Goal: Task Accomplishment & Management: Complete application form

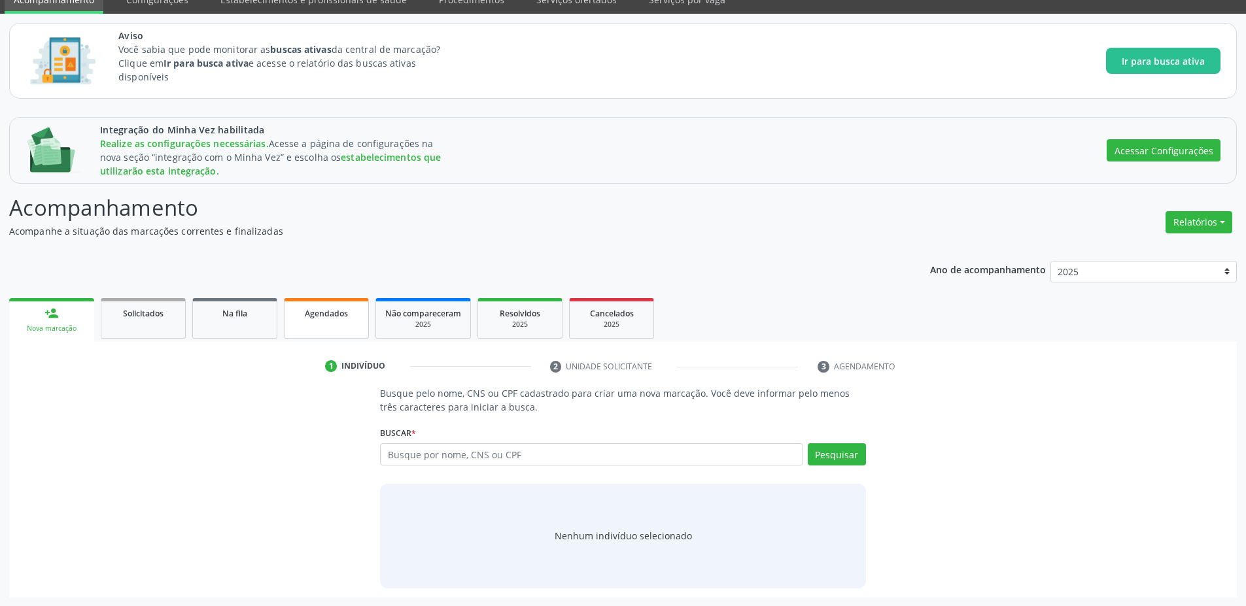
scroll to position [59, 0]
click at [165, 316] on div "Solicitados" at bounding box center [143, 312] width 65 height 14
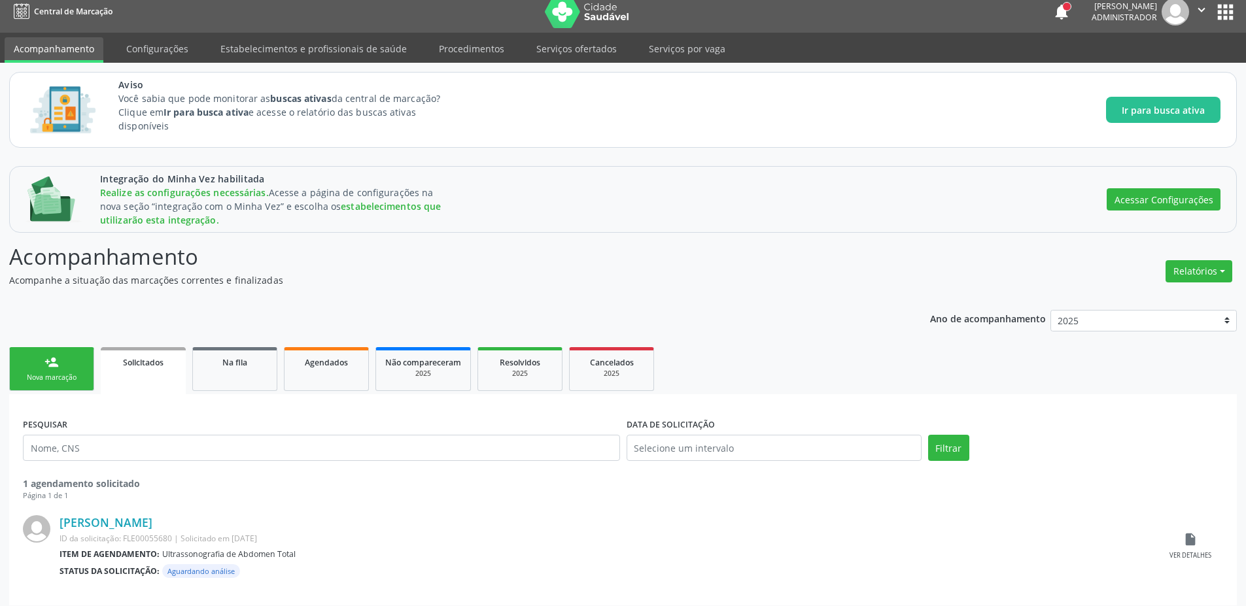
scroll to position [18, 0]
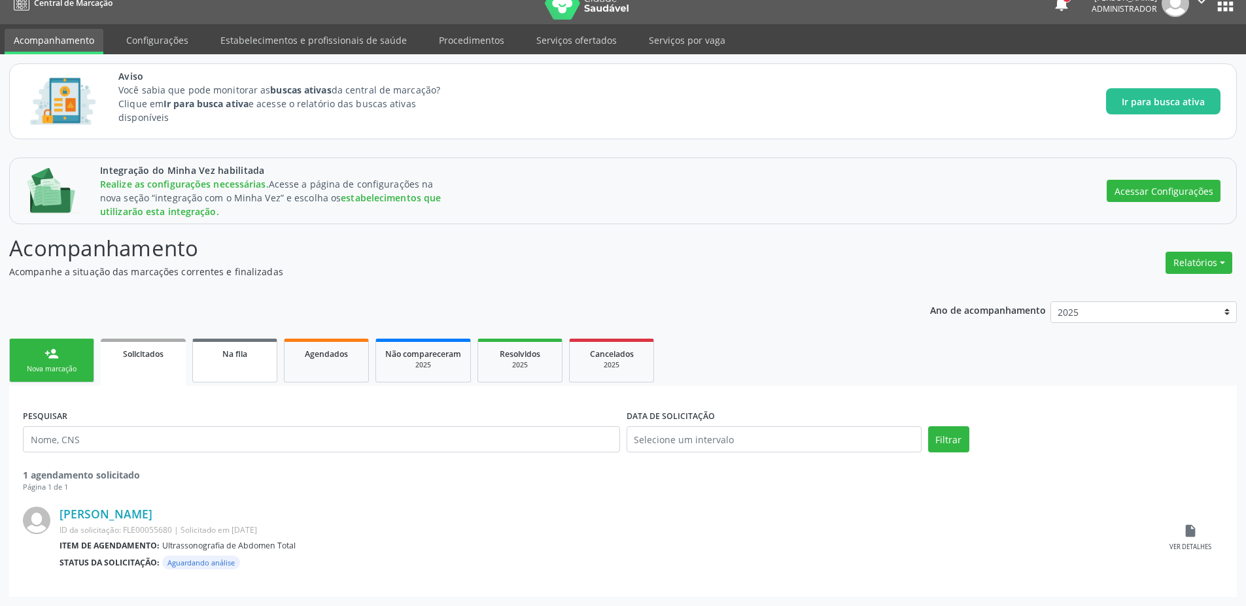
click at [245, 372] on link "Na fila" at bounding box center [234, 361] width 85 height 44
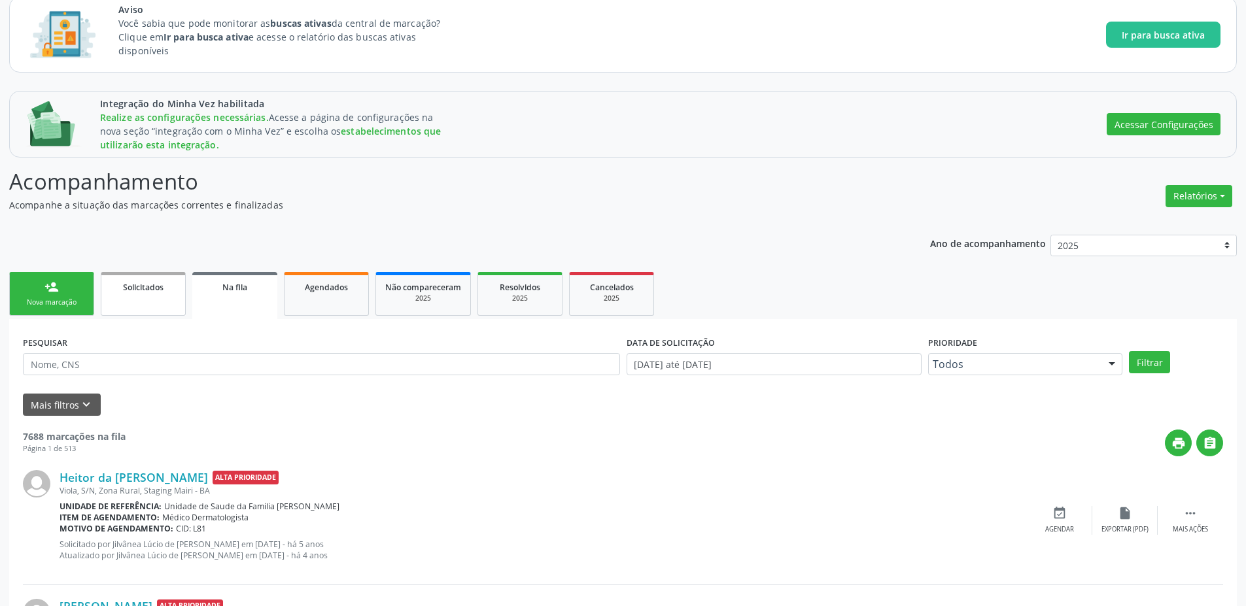
scroll to position [78, 0]
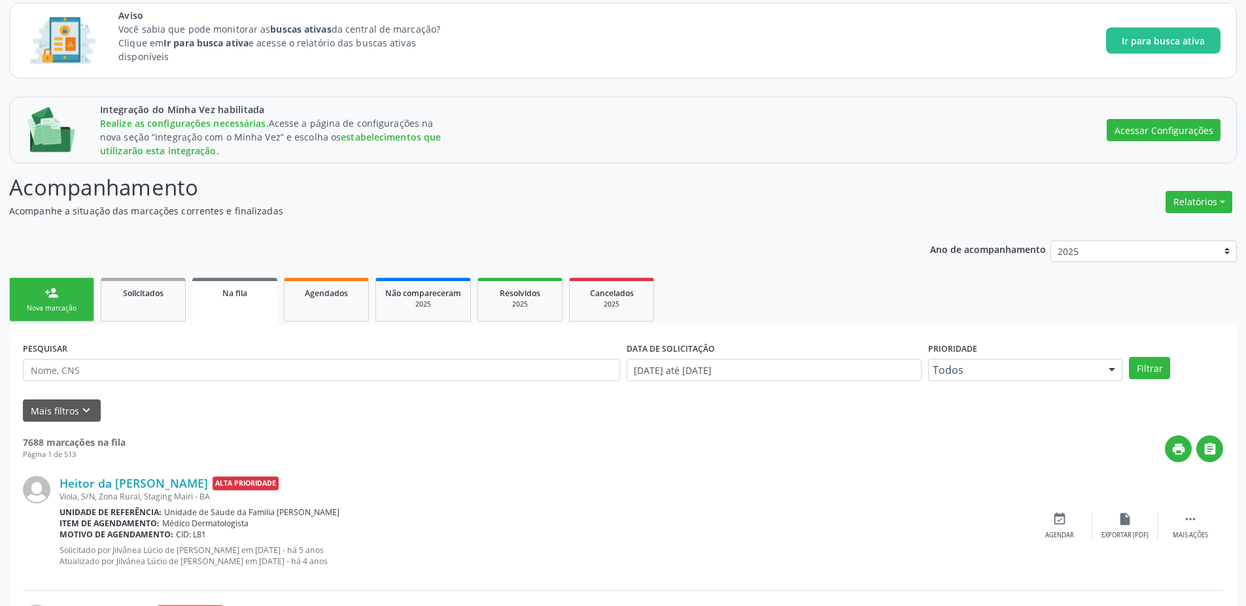
click at [76, 302] on link "person_add Nova marcação" at bounding box center [51, 300] width 85 height 44
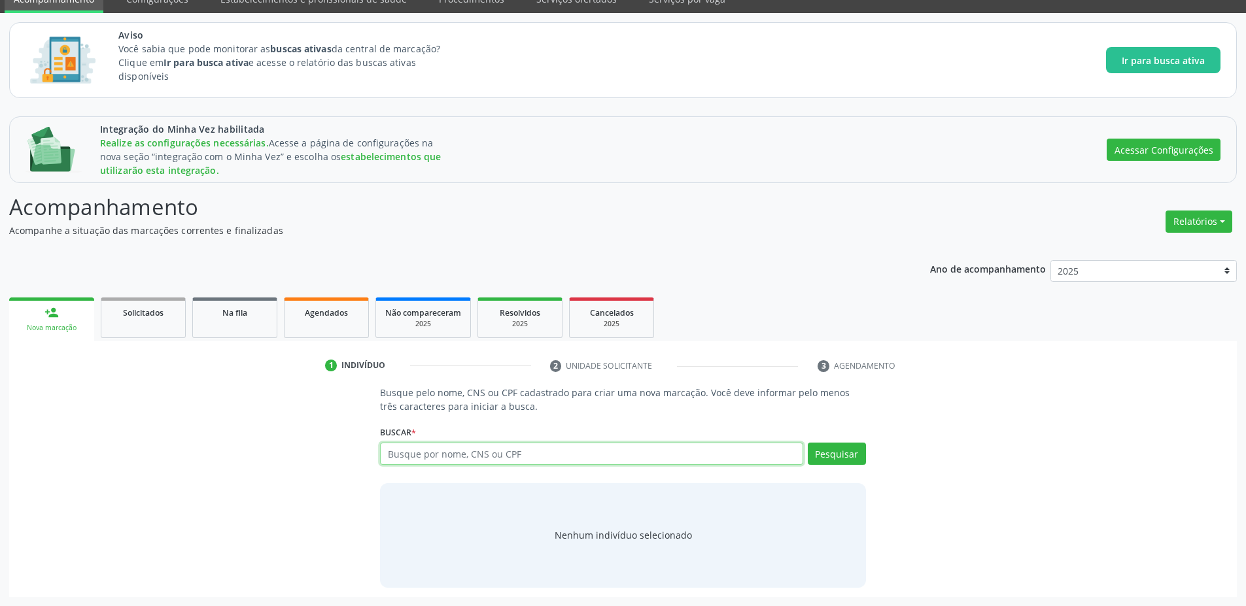
click at [420, 455] on input "text" at bounding box center [591, 454] width 423 height 22
type input "[PERSON_NAME]"
click at [831, 456] on button "Pesquisar" at bounding box center [837, 454] width 58 height 22
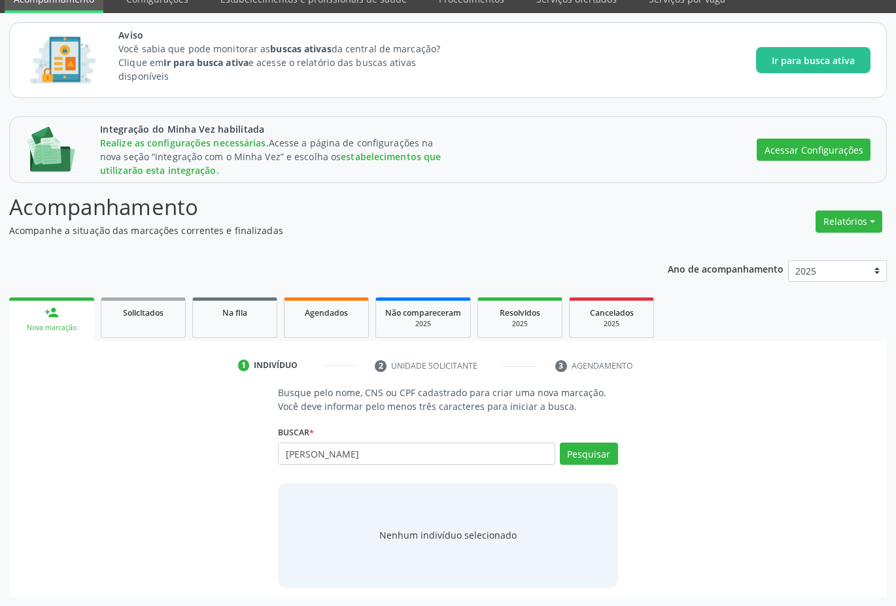
click at [345, 446] on div "[PERSON_NAME] por nome, CNS ou CPF [PERSON_NAME] CPF: 121.373.565-38 CNS: 702 5…" at bounding box center [448, 458] width 340 height 31
click at [583, 449] on button "Pesquisar" at bounding box center [589, 454] width 58 height 22
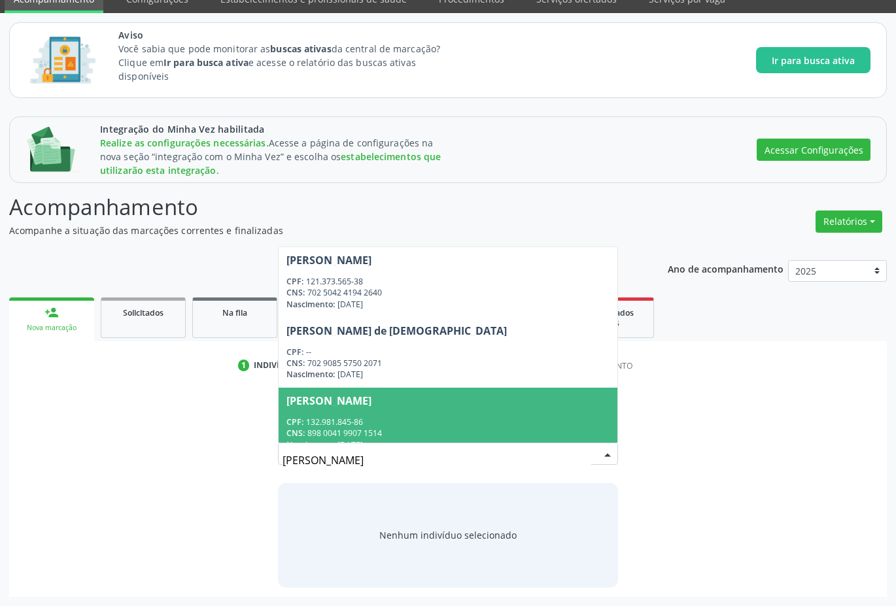
click at [437, 442] on div "Nascimento: [DATE]" at bounding box center [447, 445] width 323 height 11
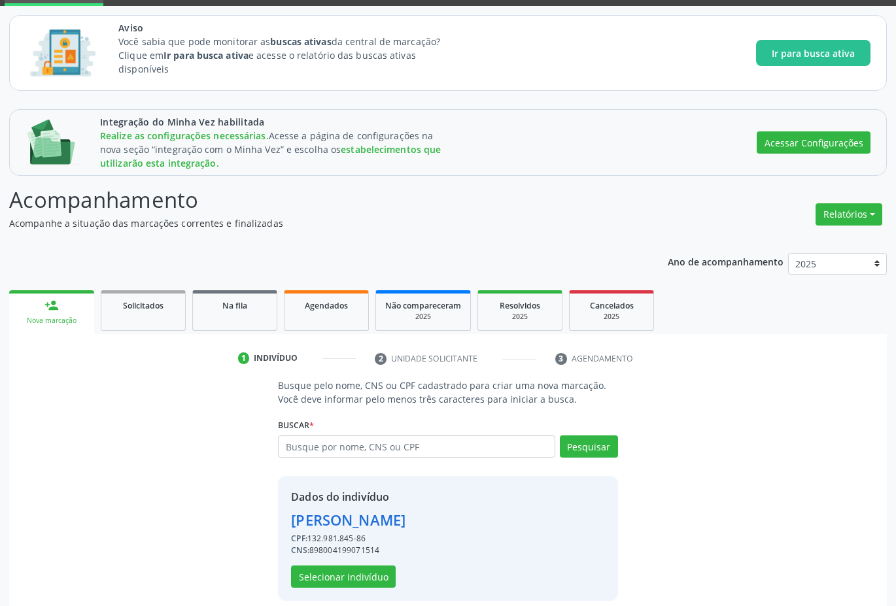
scroll to position [79, 0]
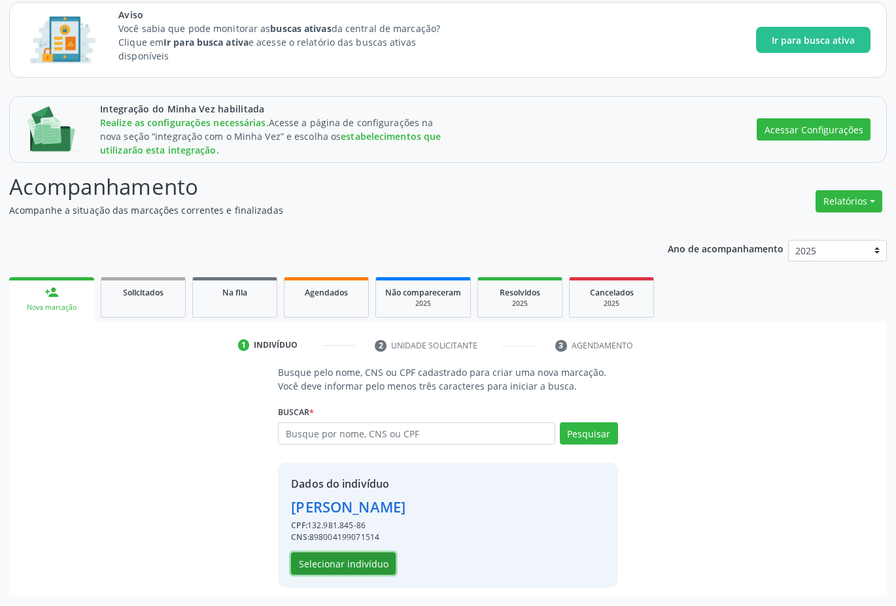
click at [311, 561] on button "Selecionar indivíduo" at bounding box center [343, 564] width 105 height 22
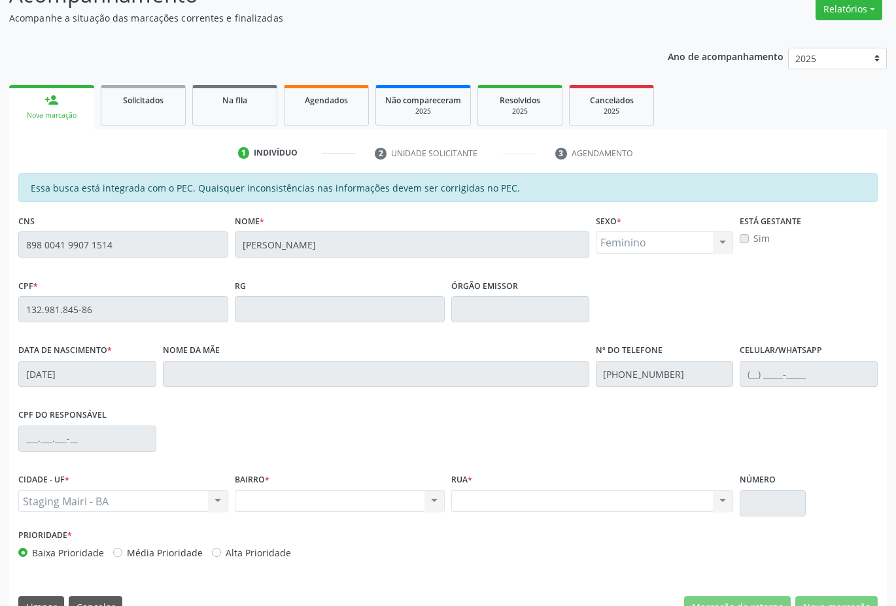
scroll to position [302, 0]
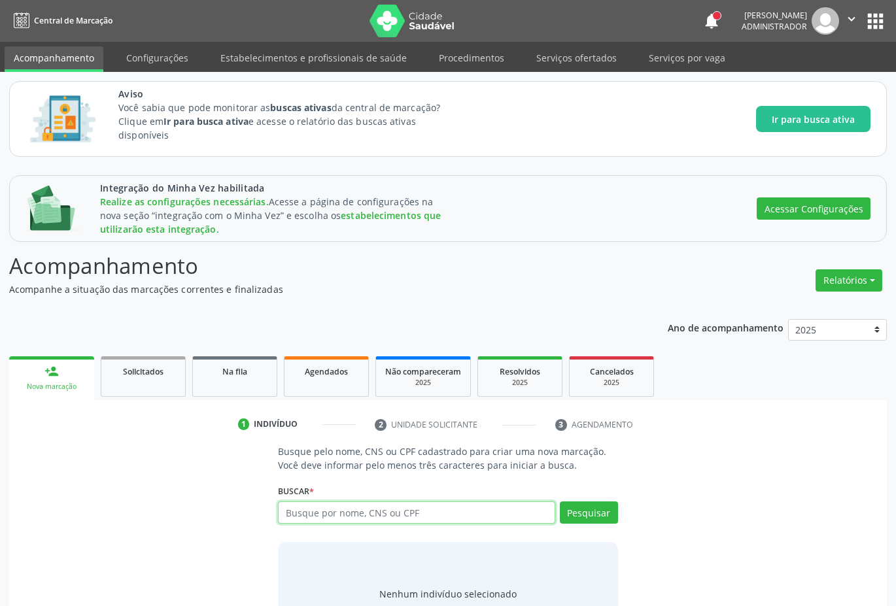
click at [348, 503] on input "text" at bounding box center [416, 513] width 277 height 22
type input "[PERSON_NAME]"
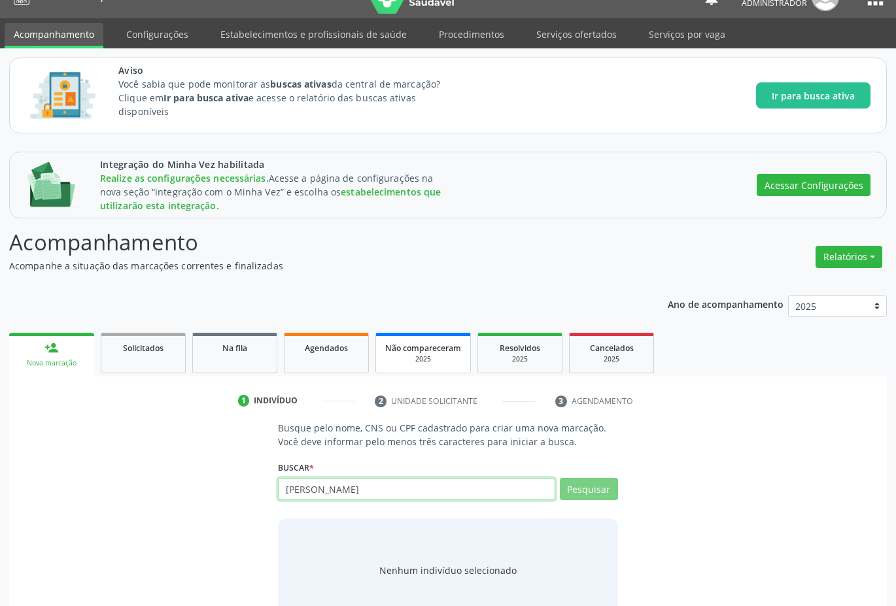
scroll to position [59, 0]
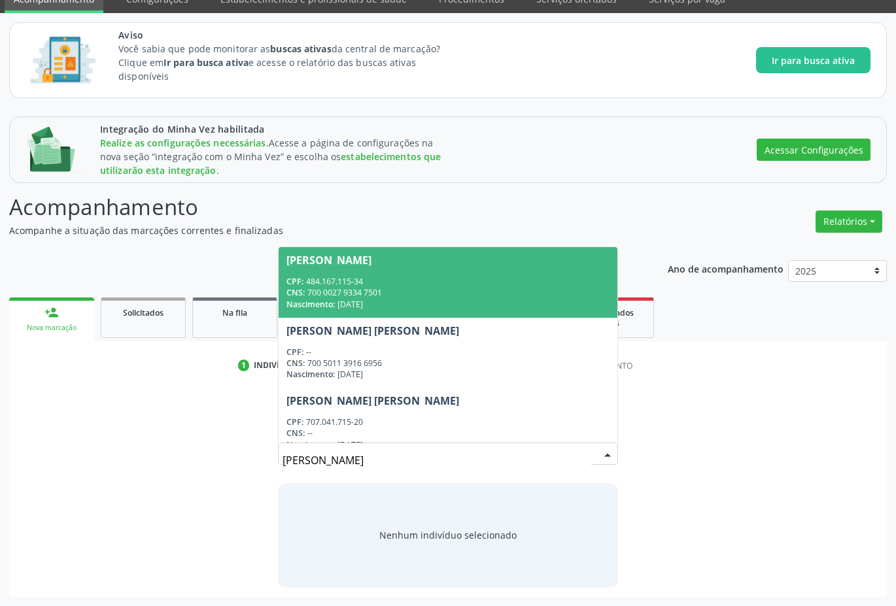
click at [337, 275] on span "[PERSON_NAME] CPF: 484.167.115-34 CNS: 700 0027 9334 7501 Nascimento: [DATE]" at bounding box center [448, 282] width 339 height 70
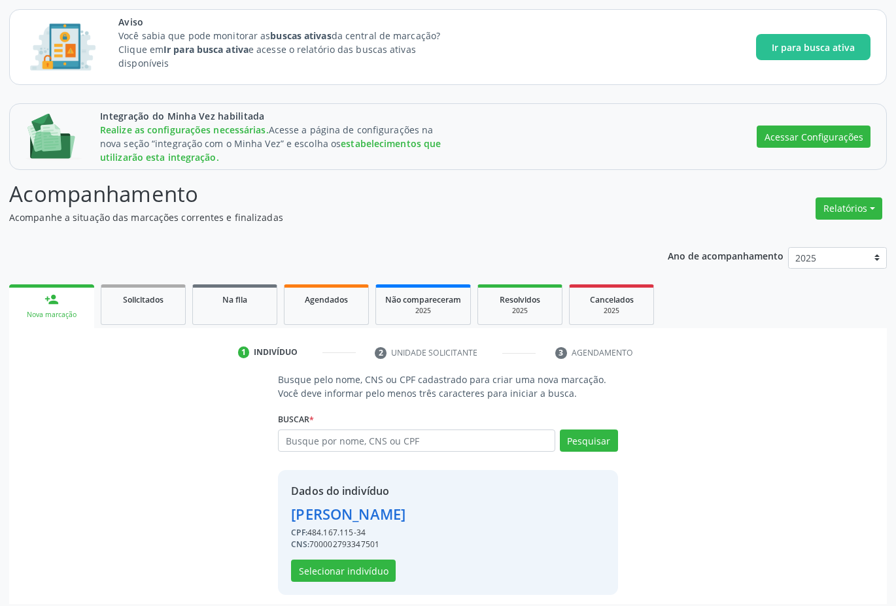
scroll to position [79, 0]
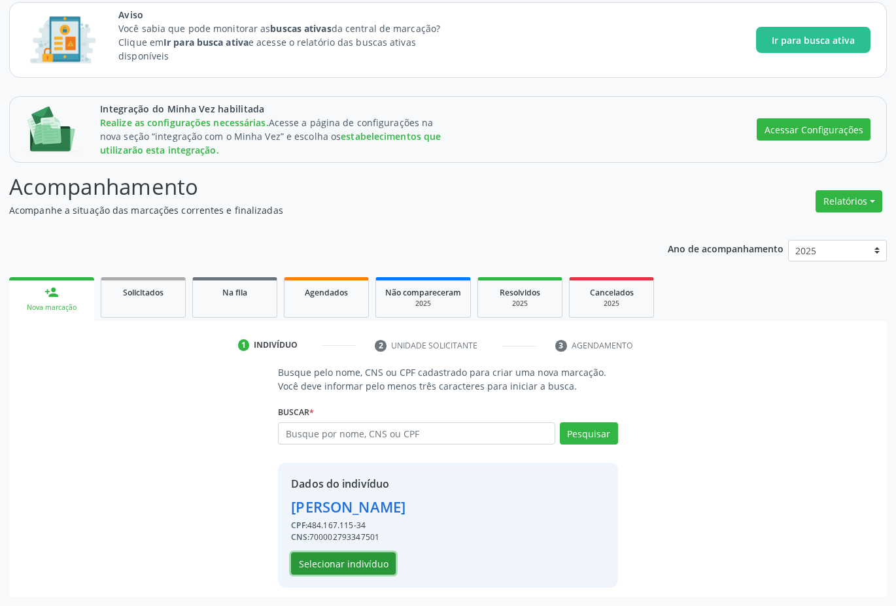
click at [335, 557] on button "Selecionar indivíduo" at bounding box center [343, 564] width 105 height 22
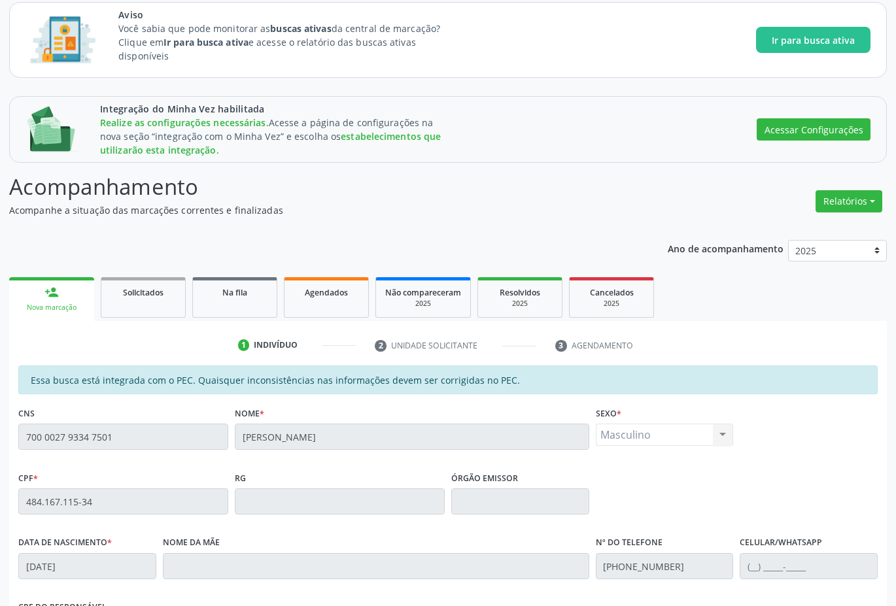
scroll to position [302, 0]
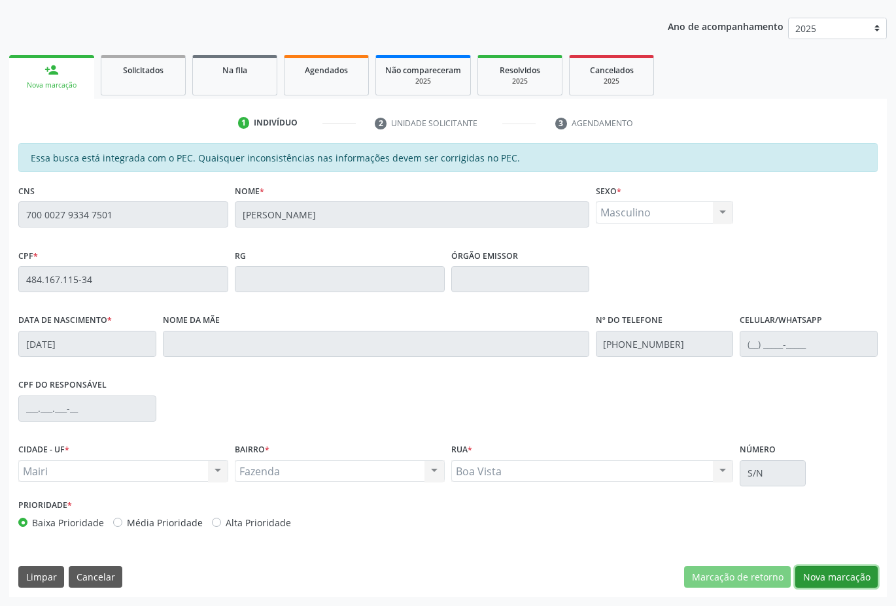
click at [852, 572] on button "Nova marcação" at bounding box center [836, 577] width 82 height 22
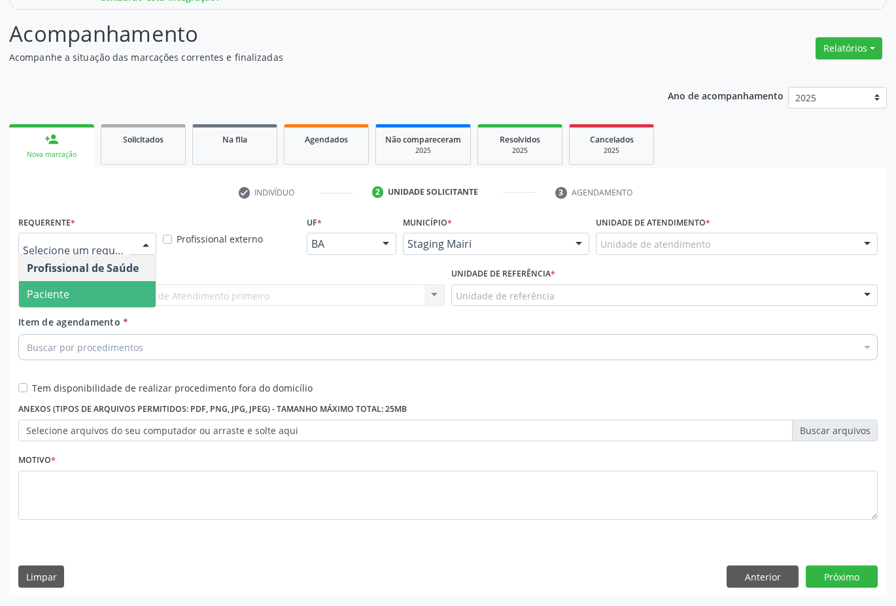
click at [64, 287] on span "Paciente" at bounding box center [48, 294] width 43 height 14
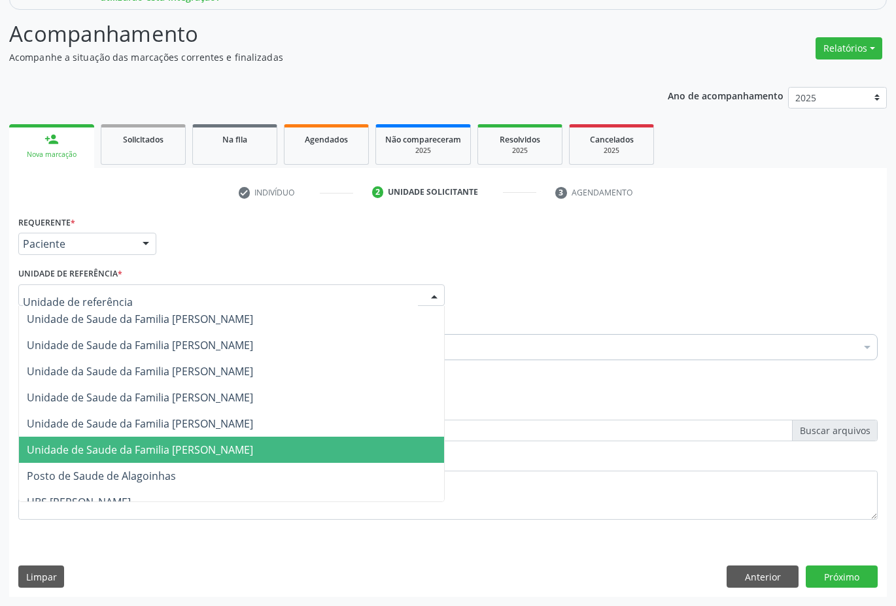
click at [104, 443] on span "Unidade de Saude da Familia [PERSON_NAME]" at bounding box center [140, 450] width 226 height 14
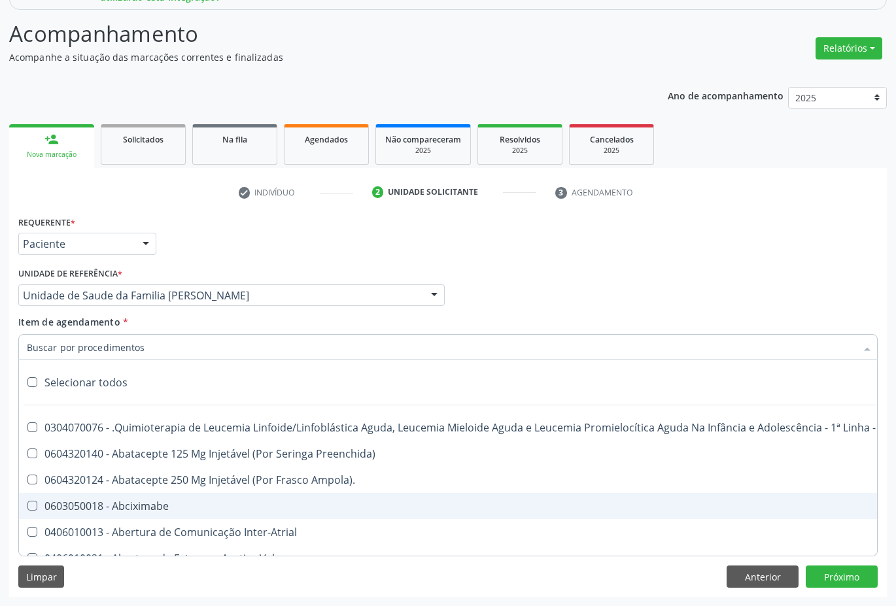
click at [119, 503] on div "0603050018 - Abciximabe" at bounding box center [536, 506] width 1018 height 10
checkbox Abciximabe "true"
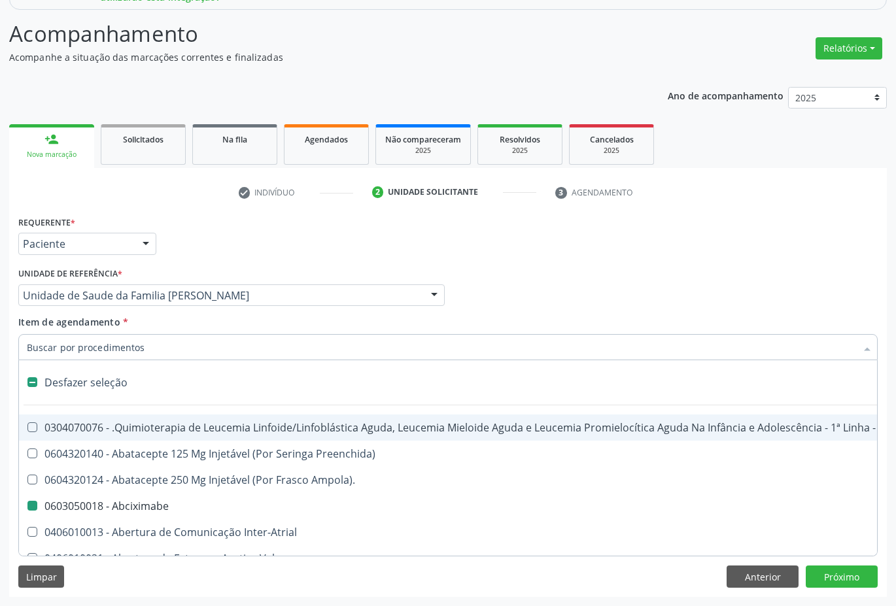
click at [510, 272] on div "Profissional Solicitante Por favor, selecione a Unidade de Atendimento primeiro…" at bounding box center [448, 289] width 866 height 51
checkbox Preenchida\) "true"
checkbox Abciximabe "false"
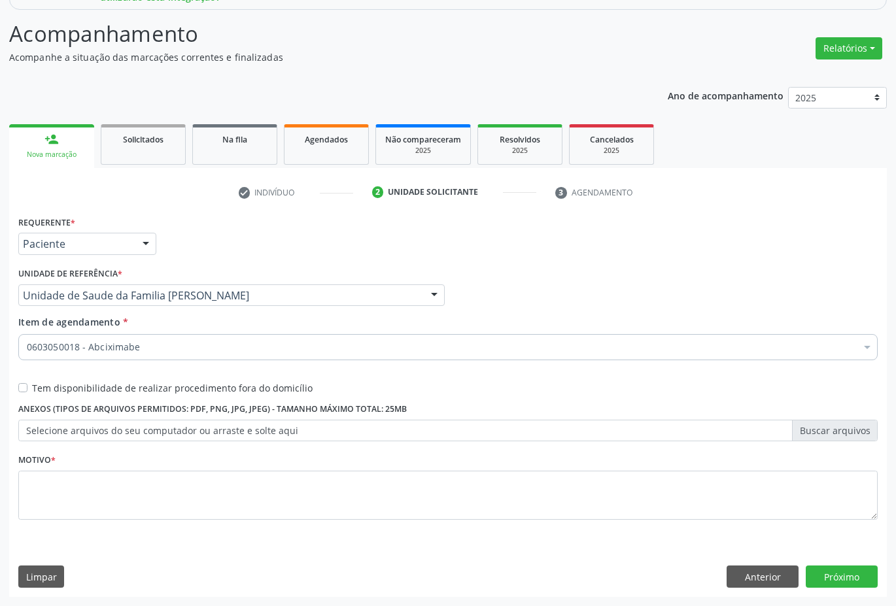
click at [60, 431] on label "Selecione arquivos do seu computador ou arraste e solte aqui" at bounding box center [447, 431] width 859 height 22
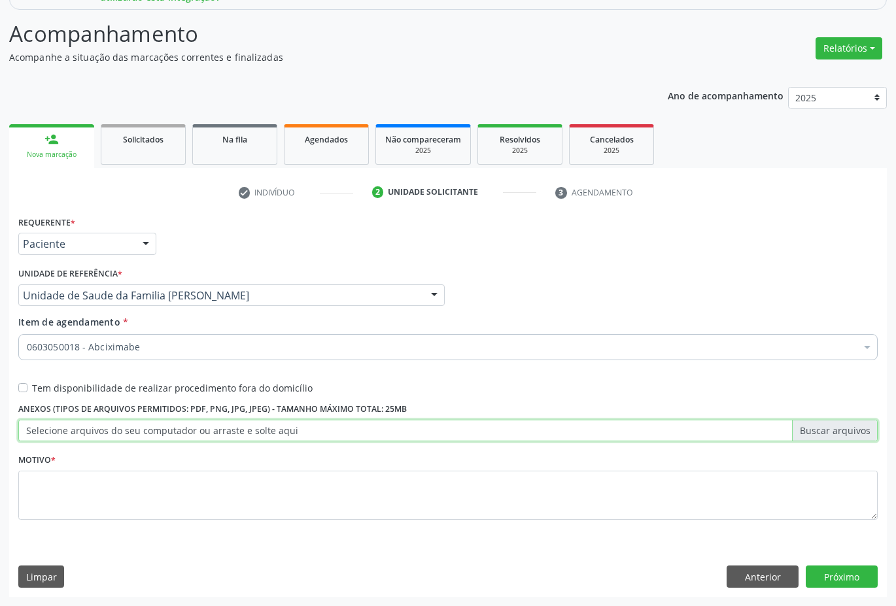
click at [60, 431] on input "Selecione arquivos do seu computador ou arraste e solte aqui" at bounding box center [447, 431] width 859 height 22
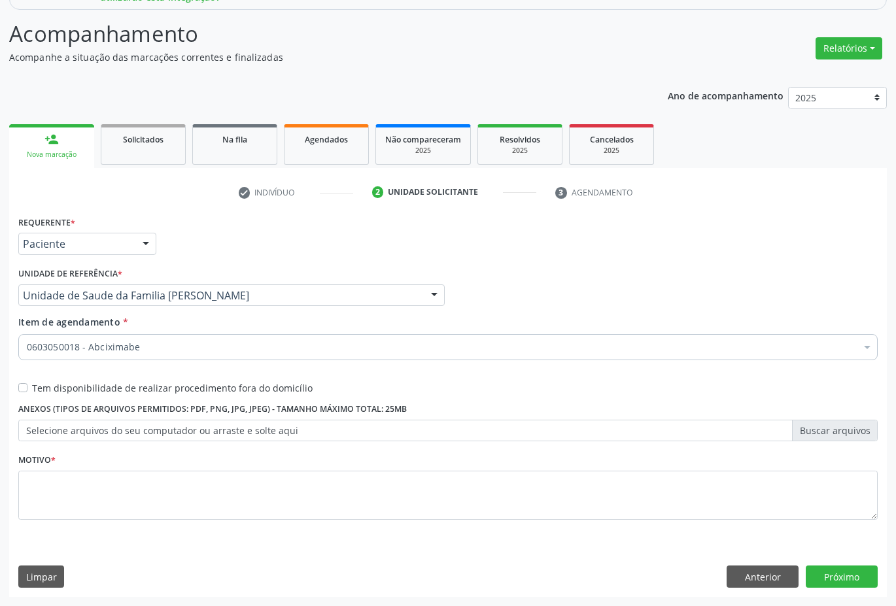
click at [32, 390] on label "Tem disponibilidade de realizar procedimento fora do domicílio" at bounding box center [172, 388] width 281 height 14
click at [18, 390] on input "Tem disponibilidade de realizar procedimento fora do domicílio" at bounding box center [22, 387] width 9 height 12
checkbox input "true"
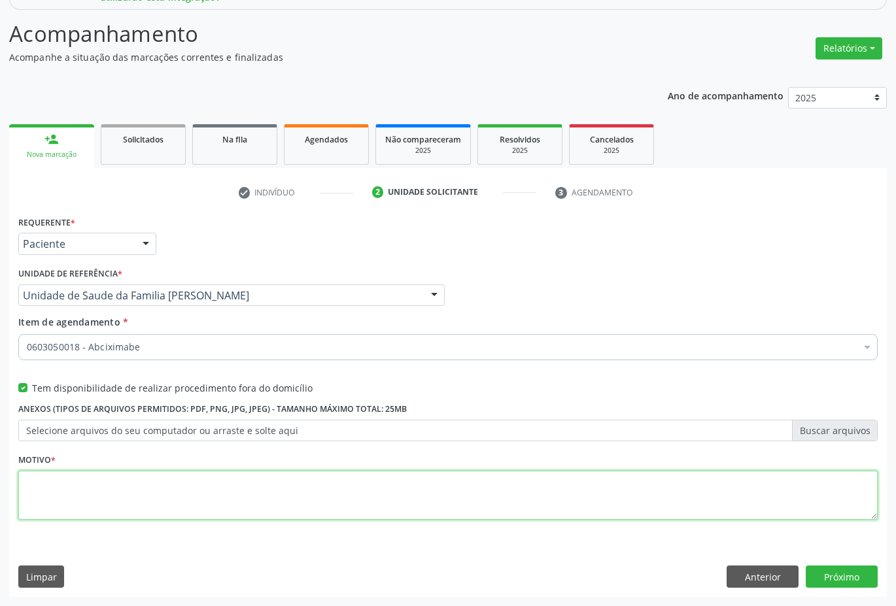
click at [79, 507] on textarea at bounding box center [447, 496] width 859 height 50
type textarea "rotina"
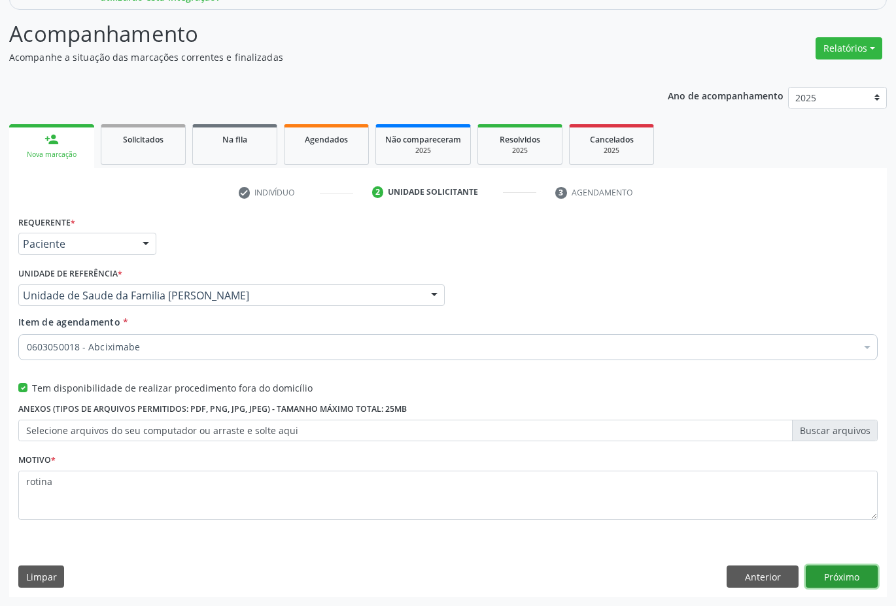
click at [834, 578] on button "Próximo" at bounding box center [842, 577] width 72 height 22
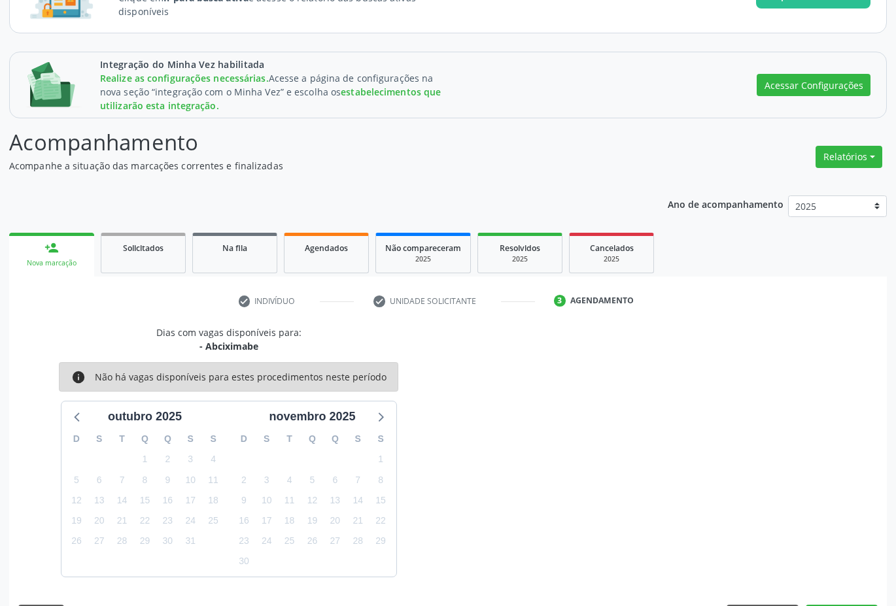
scroll to position [162, 0]
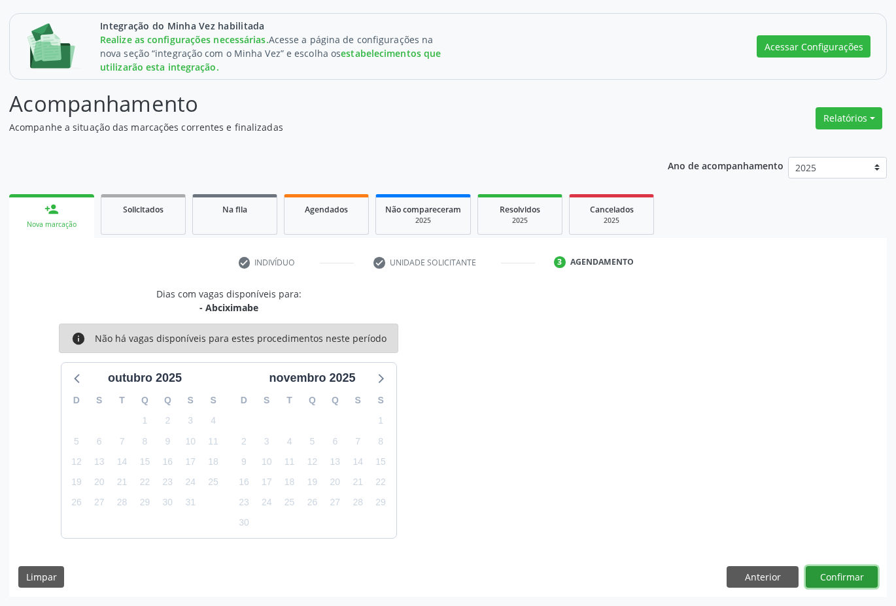
click at [854, 578] on button "Confirmar" at bounding box center [842, 577] width 72 height 22
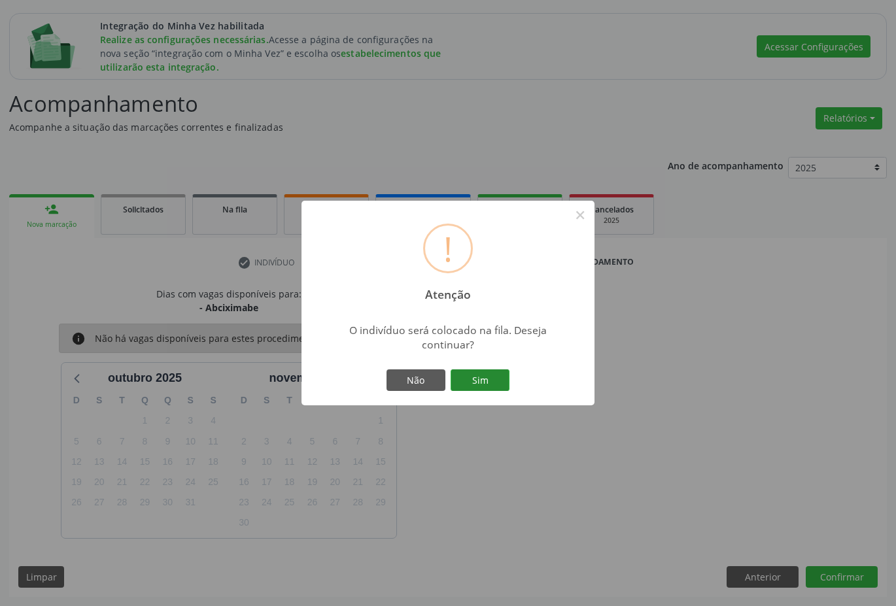
click at [494, 383] on button "Sim" at bounding box center [480, 381] width 59 height 22
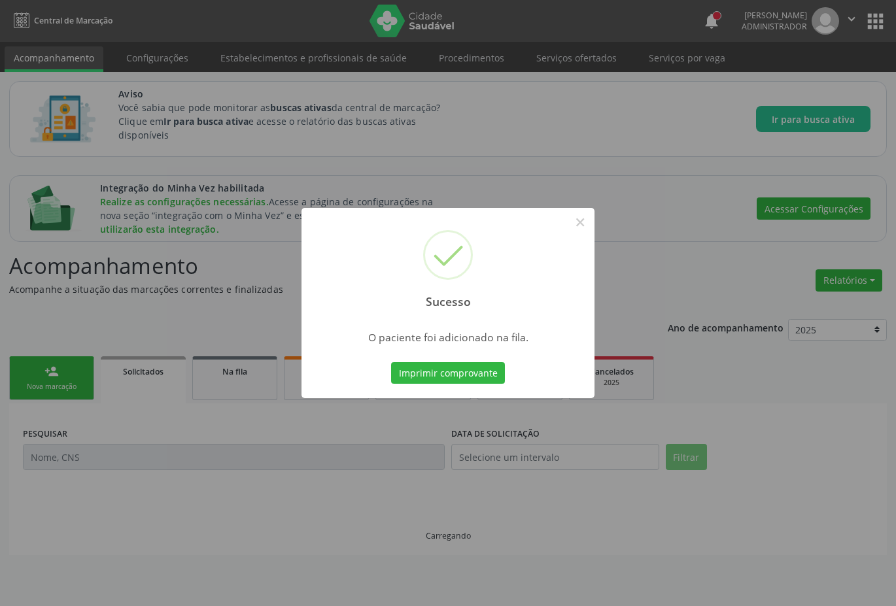
scroll to position [0, 0]
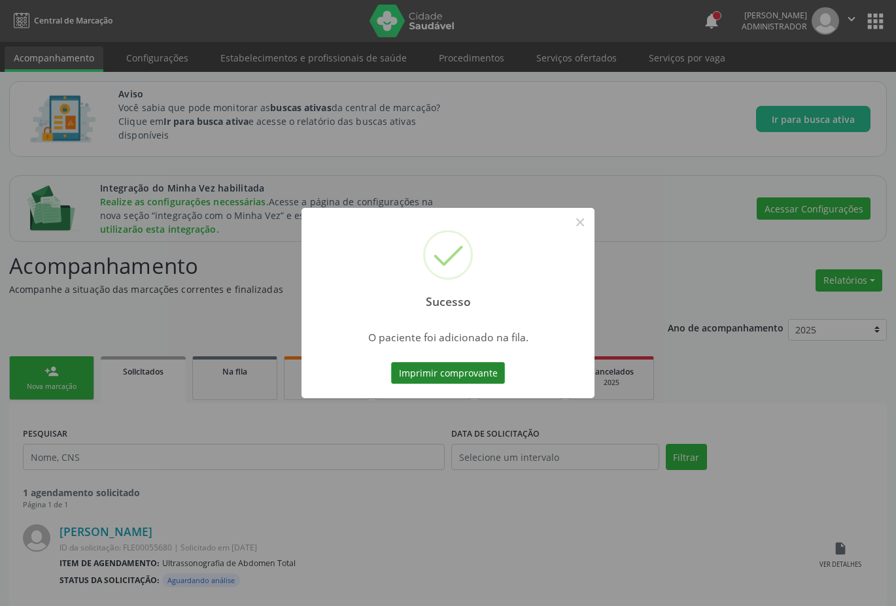
click at [467, 373] on button "Imprimir comprovante" at bounding box center [448, 373] width 114 height 22
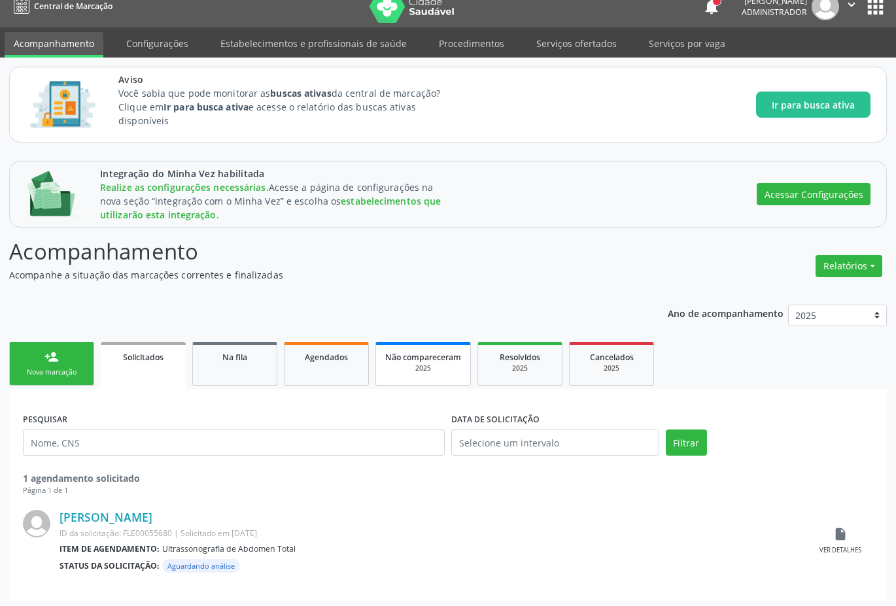
scroll to position [18, 0]
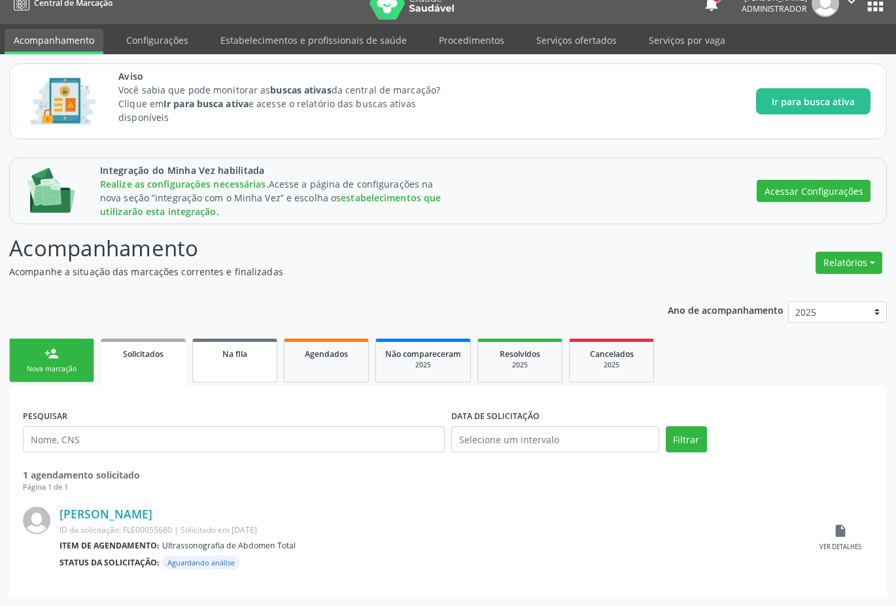
click at [227, 358] on span "Na fila" at bounding box center [234, 354] width 25 height 11
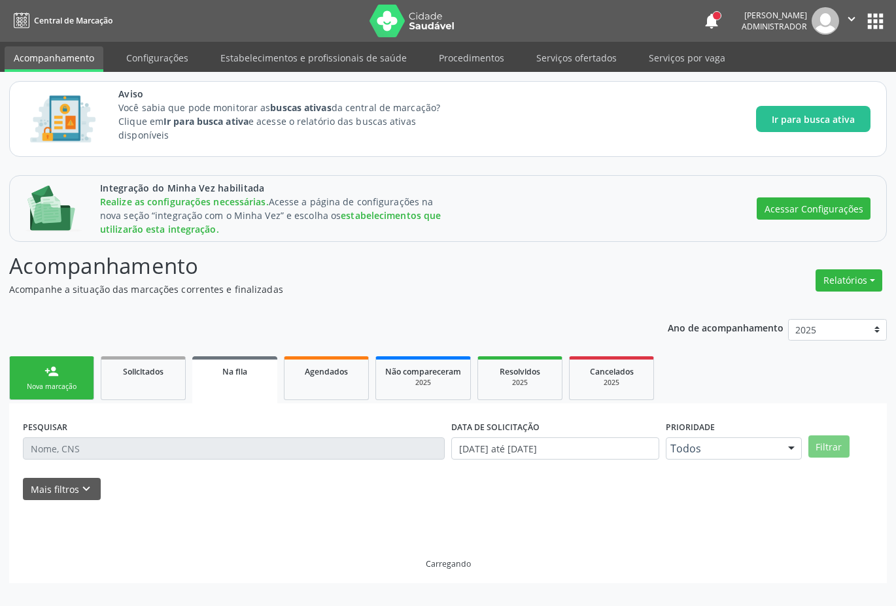
scroll to position [0, 0]
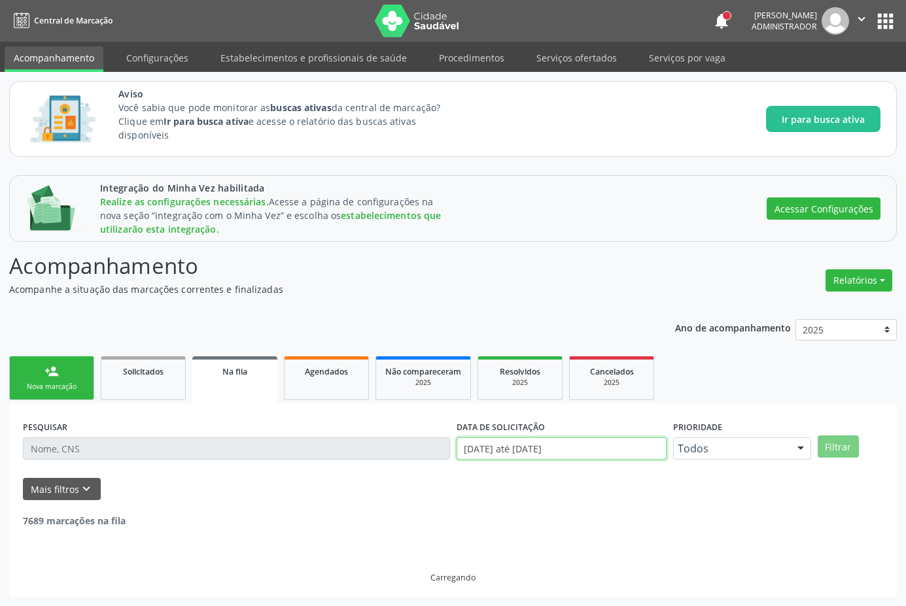
click at [505, 450] on input "[DATE] até [DATE]" at bounding box center [562, 449] width 210 height 22
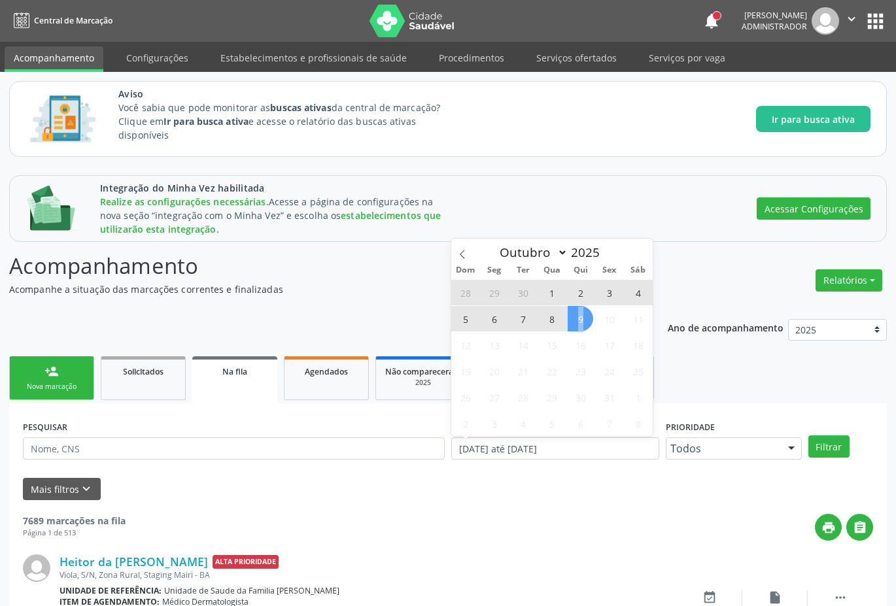
click at [582, 317] on span "9" at bounding box center [581, 319] width 26 height 26
type input "09/10/2025"
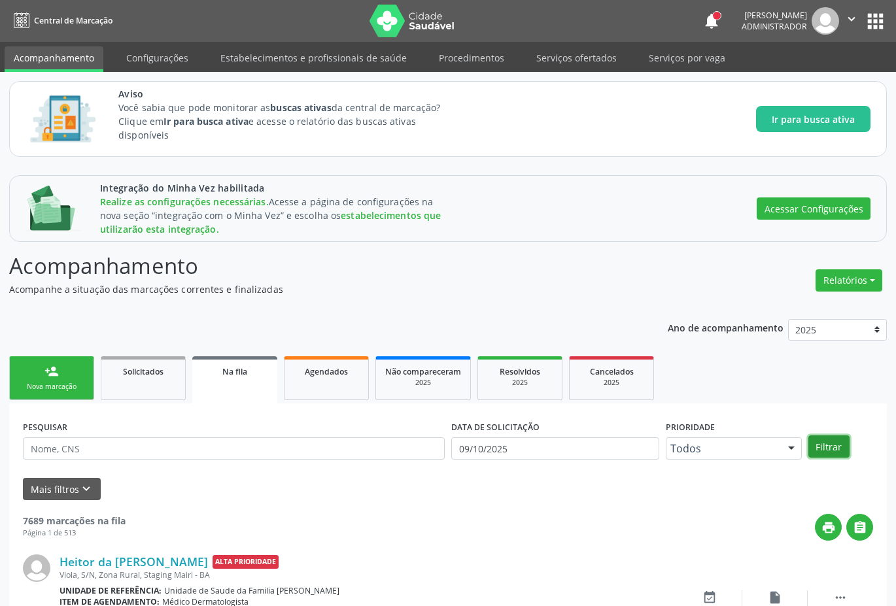
click at [842, 451] on button "Filtrar" at bounding box center [828, 447] width 41 height 22
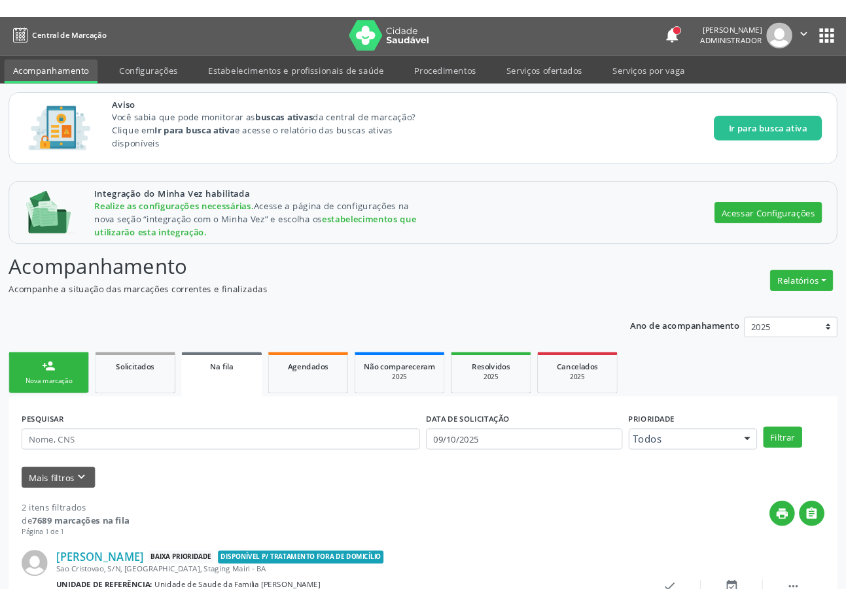
scroll to position [215, 0]
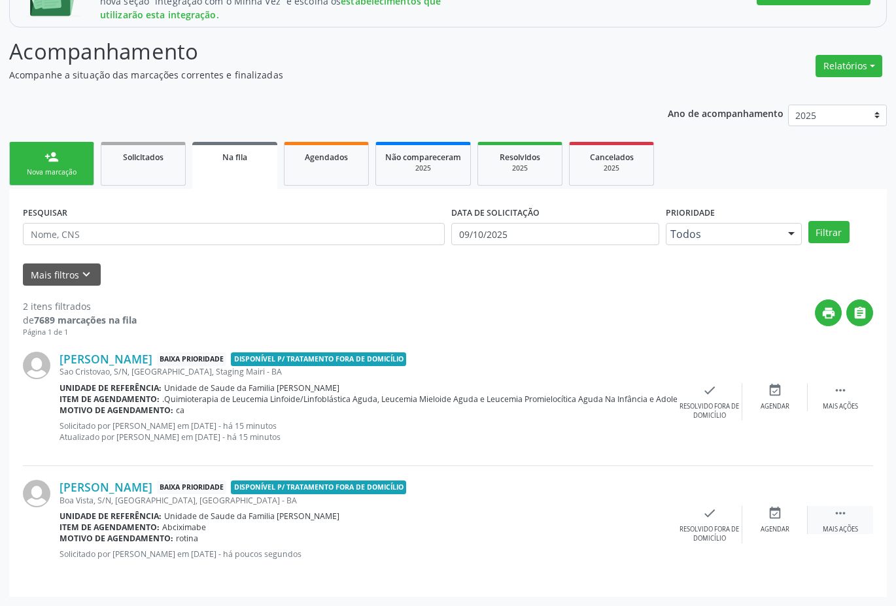
click at [844, 513] on icon "" at bounding box center [840, 513] width 14 height 14
click at [439, 531] on div "Resolvido fora de domicílio" at bounding box center [447, 534] width 65 height 18
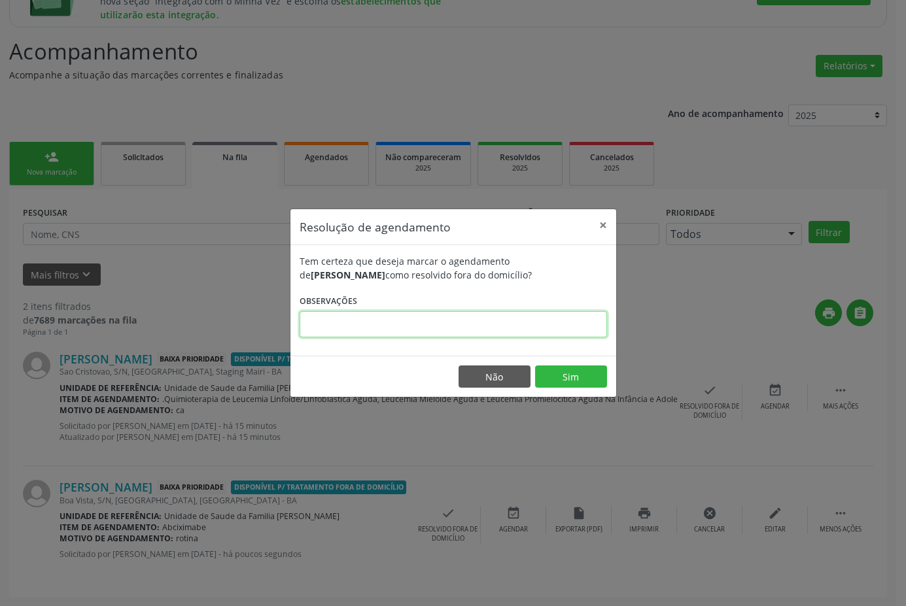
click at [342, 327] on input "text" at bounding box center [453, 324] width 307 height 26
type input "teste"
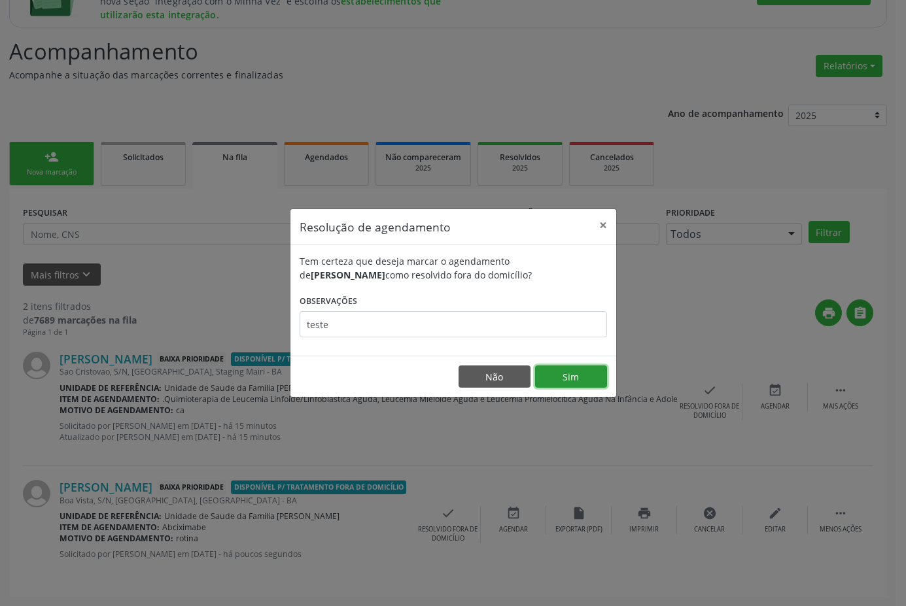
click at [553, 381] on button "Sim" at bounding box center [571, 377] width 72 height 22
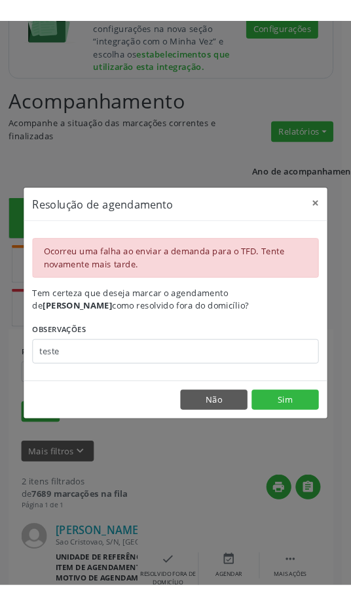
scroll to position [352, 0]
